Goal: Book appointment/travel/reservation

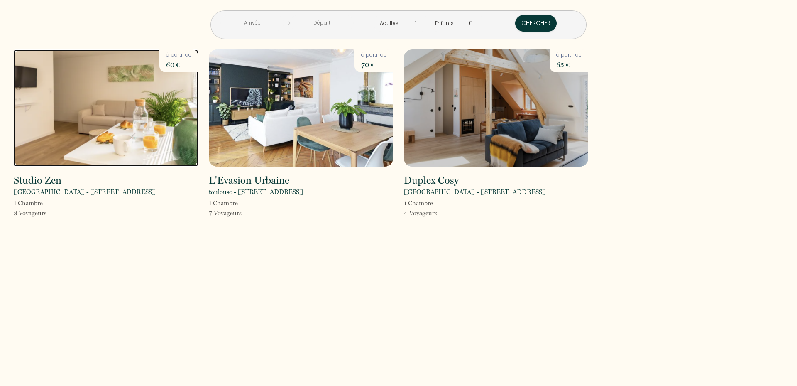
click at [99, 122] on img at bounding box center [106, 107] width 184 height 117
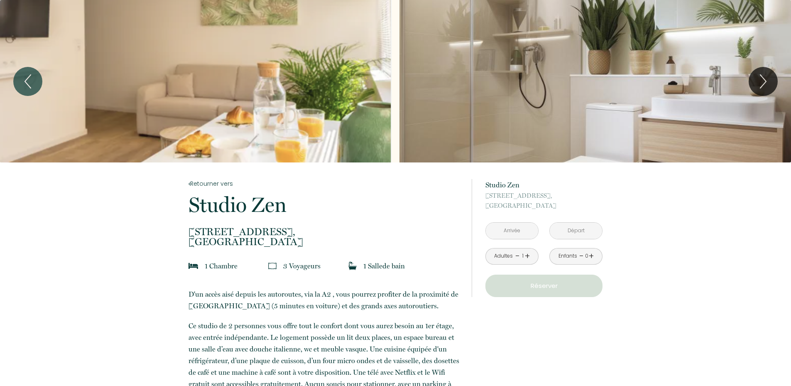
click at [516, 225] on input "text" at bounding box center [512, 230] width 52 height 16
click at [441, 232] on span "[STREET_ADDRESS]," at bounding box center [324, 232] width 272 height 10
